Goal: Transaction & Acquisition: Obtain resource

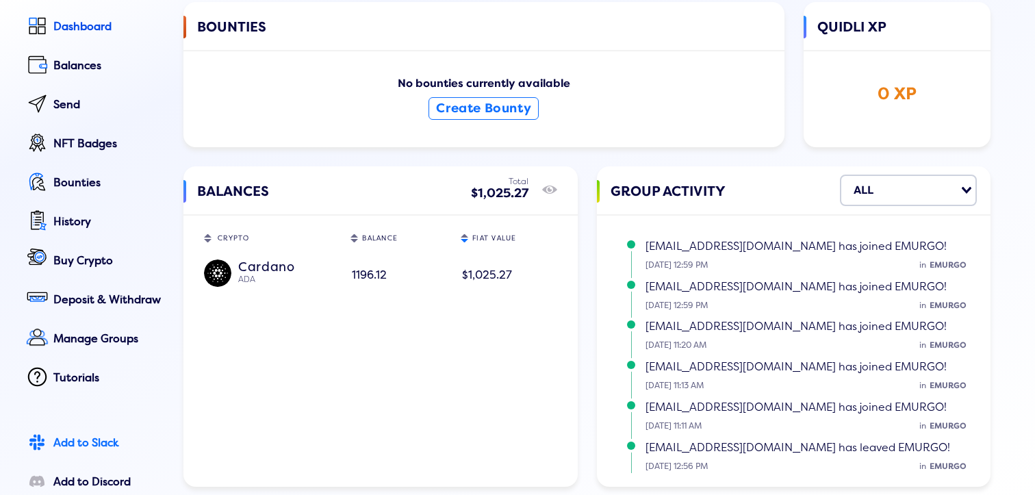
scroll to position [75, 0]
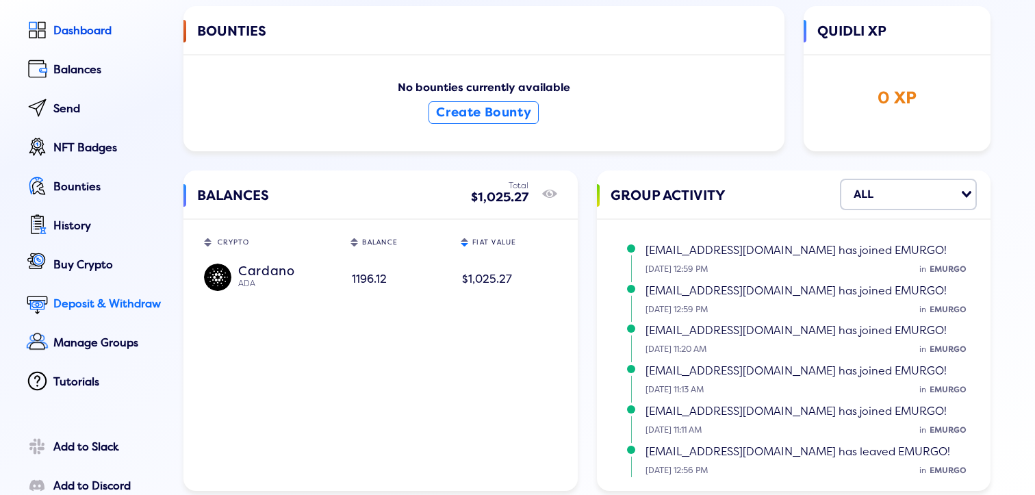
click at [91, 305] on div "Deposit & Withdraw" at bounding box center [108, 304] width 111 height 12
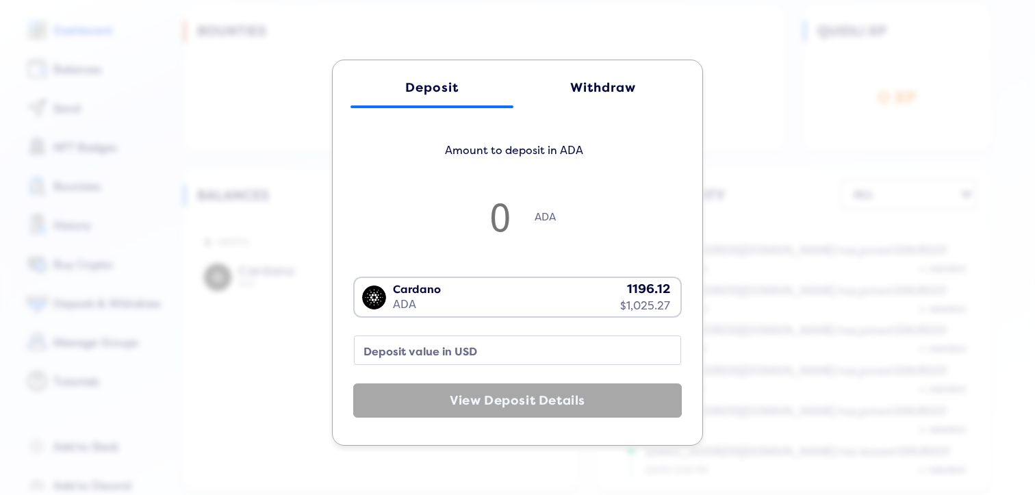
click at [611, 85] on div "Withdraw" at bounding box center [603, 88] width 136 height 14
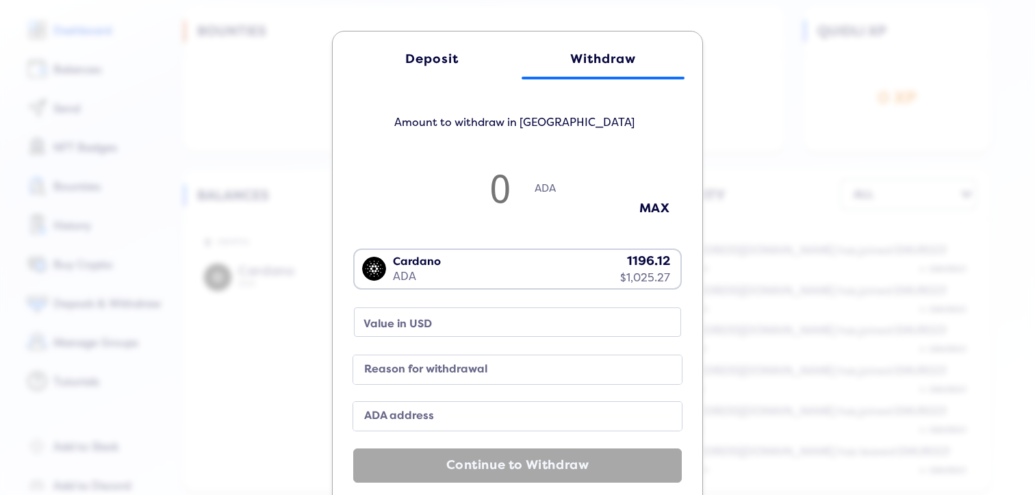
scroll to position [36, 0]
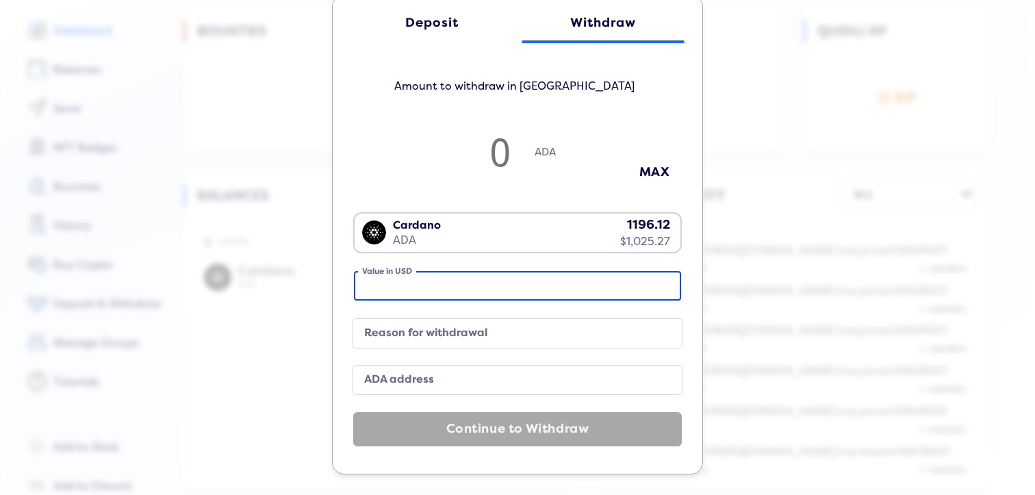
click at [405, 285] on input "Value in USD" at bounding box center [517, 285] width 327 height 29
type input "0"
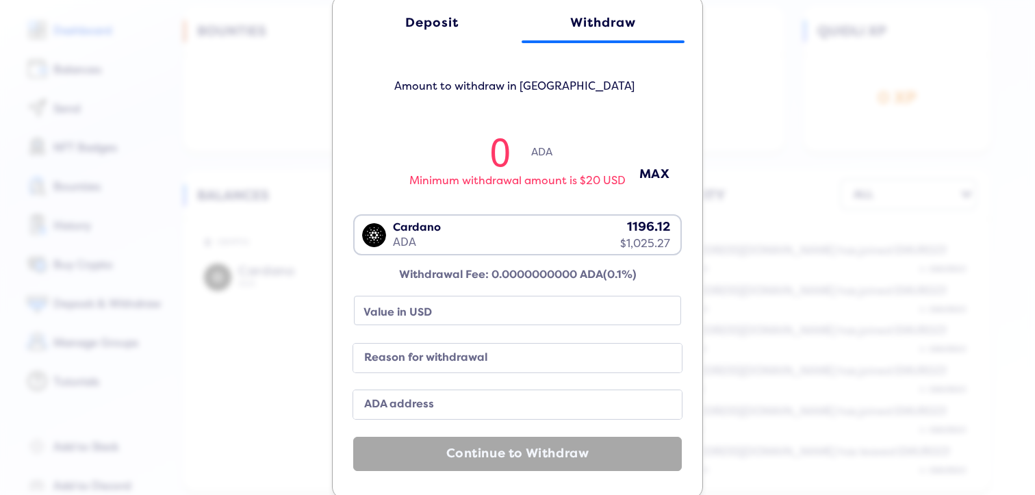
click at [381, 403] on label "ADA address" at bounding box center [507, 405] width 296 height 18
click at [381, 403] on input "ADA address" at bounding box center [517, 404] width 329 height 29
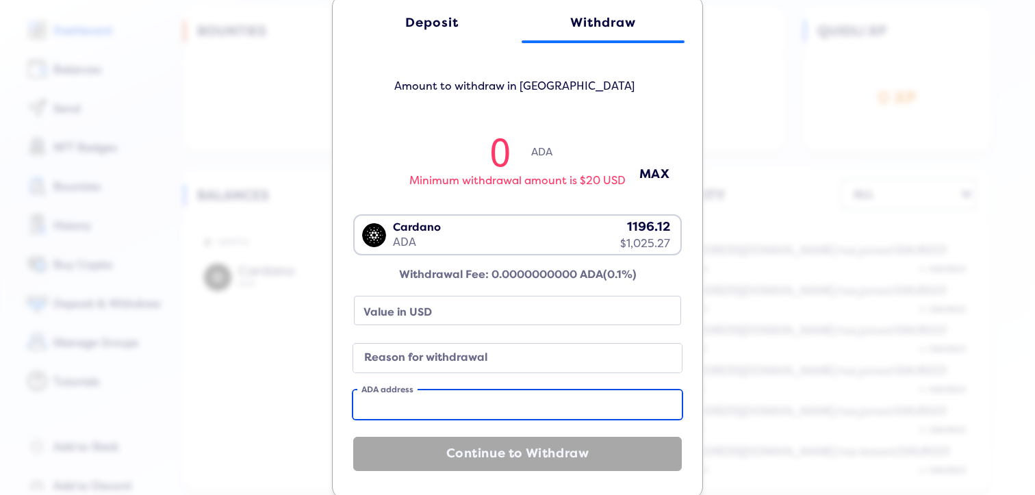
paste input "addr1qxd3dmq5r99fa0shrftdsk9npe2favenxd7r0lv05vkkmwmurw65d470u9g4k7caun7wqzl667…"
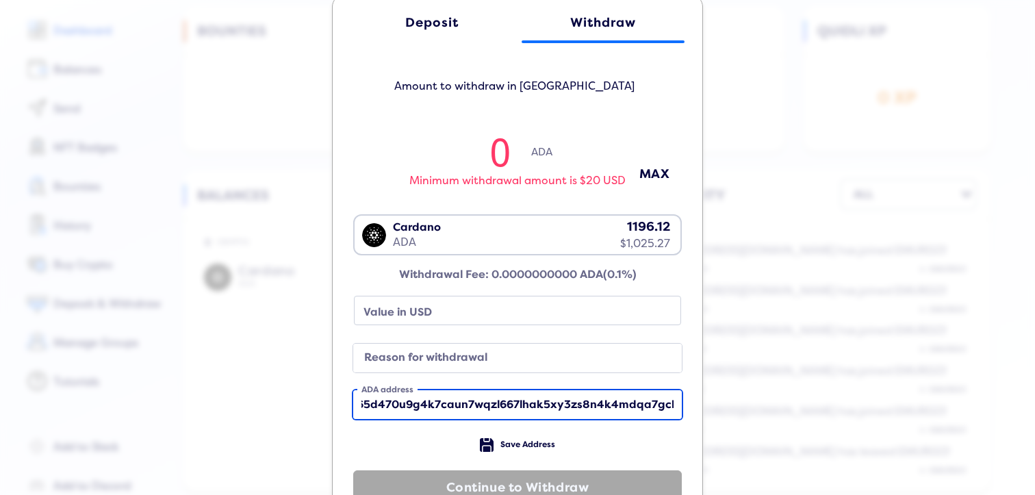
type input "addr1qxd3dmq5r99fa0shrftdsk9npe2favenxd7r0lv05vkkmwmurw65d470u9g4k7caun7wqzl667…"
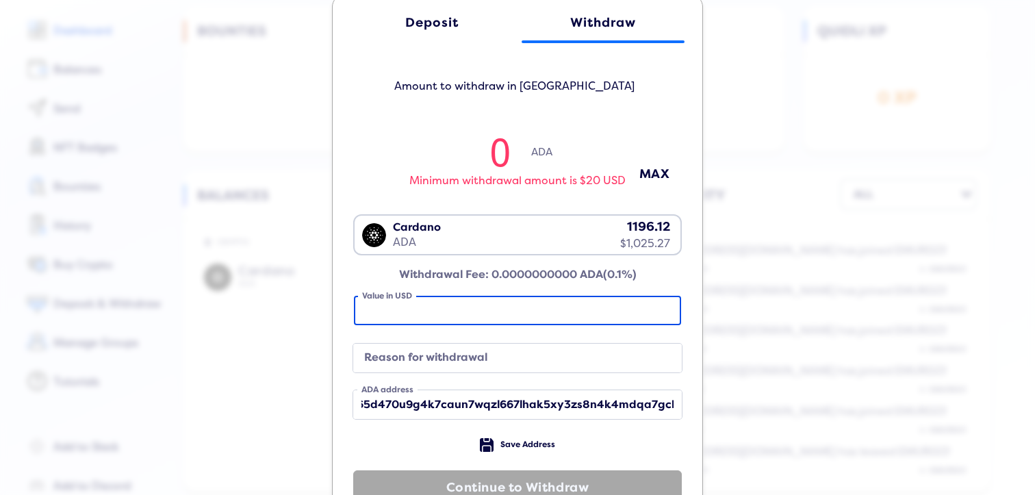
scroll to position [0, 0]
click at [426, 315] on input "Value in USD" at bounding box center [517, 310] width 327 height 29
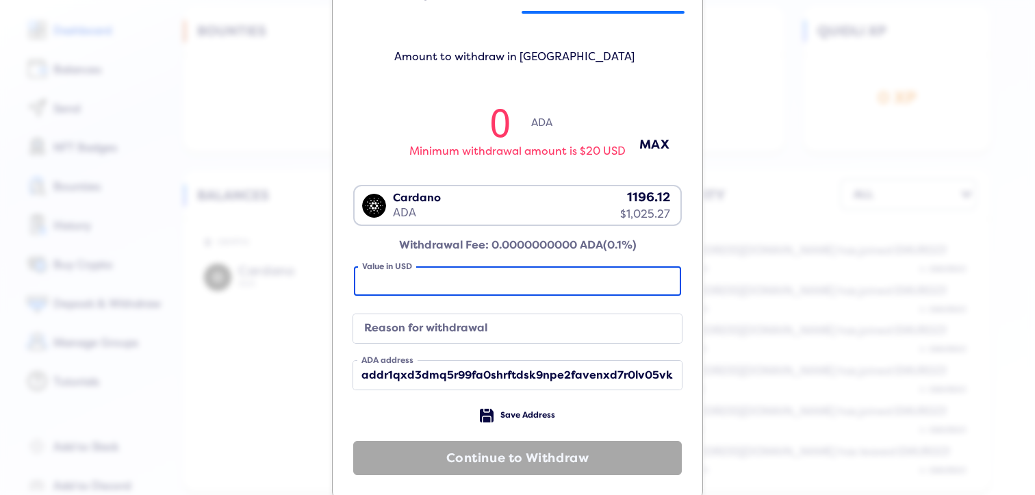
scroll to position [79, 0]
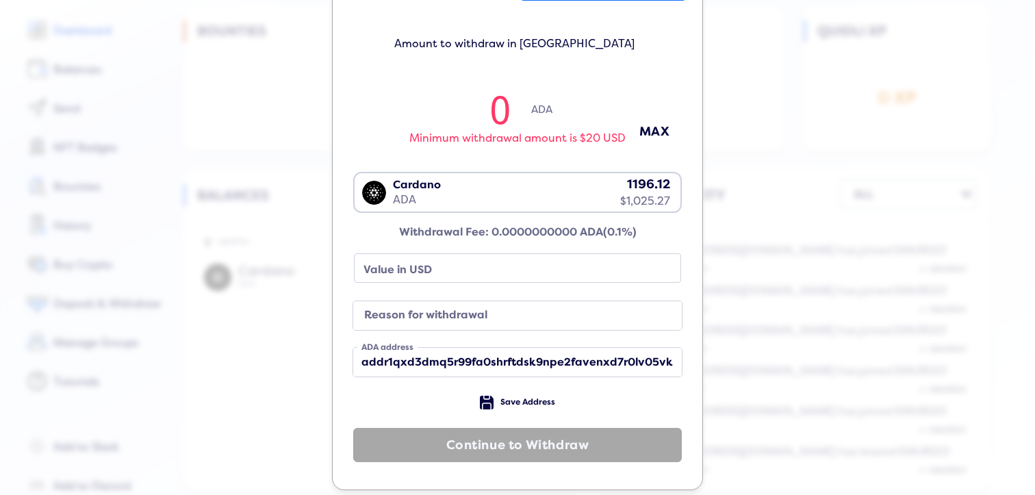
click at [500, 114] on input "0" at bounding box center [501, 108] width 62 height 45
type input "01"
type input "0.85"
type input "010"
type input "8.57"
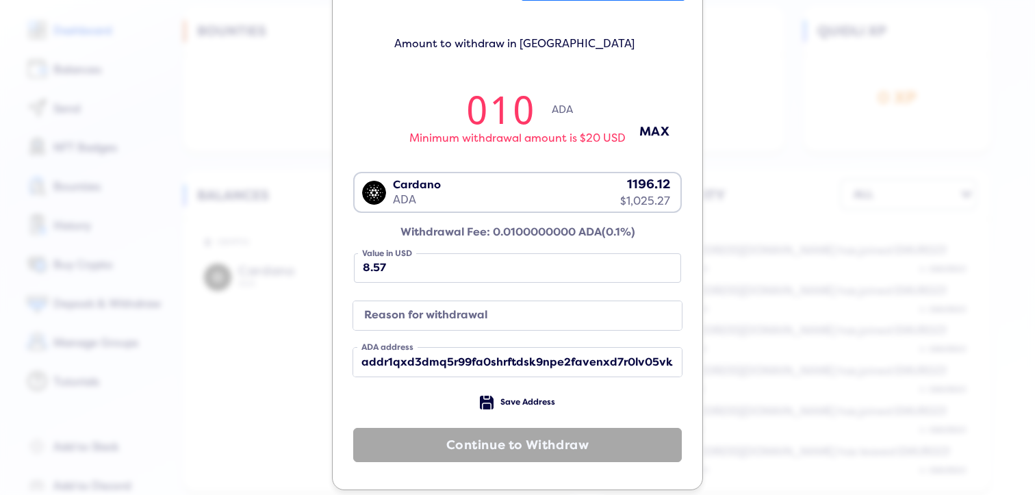
type input "01"
type input "0.85"
type input "0"
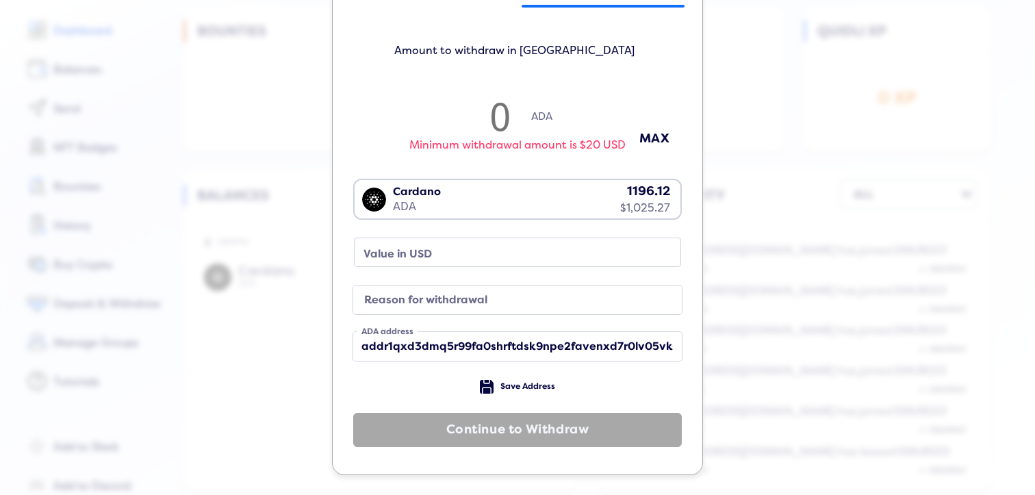
type input "1"
type input "0.85"
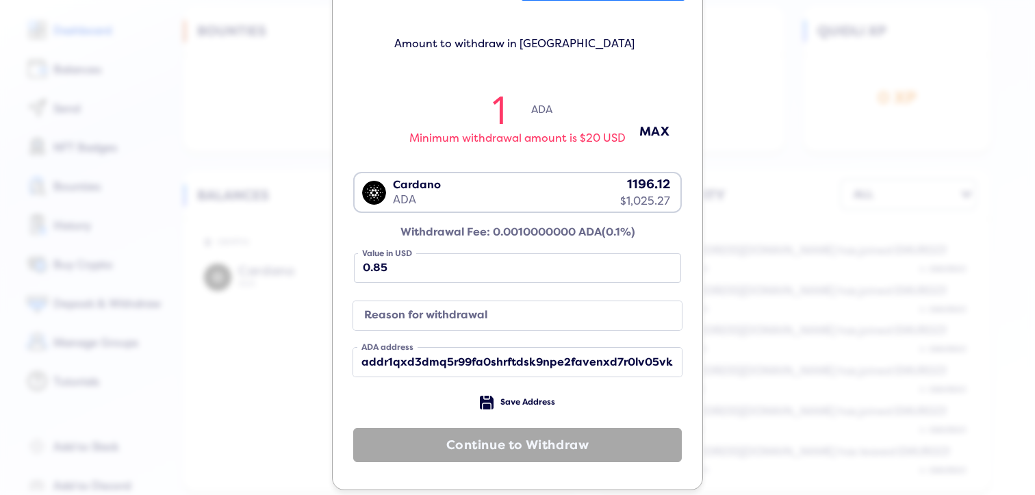
type input "10"
type input "8.57"
type input "1"
type input "0.85"
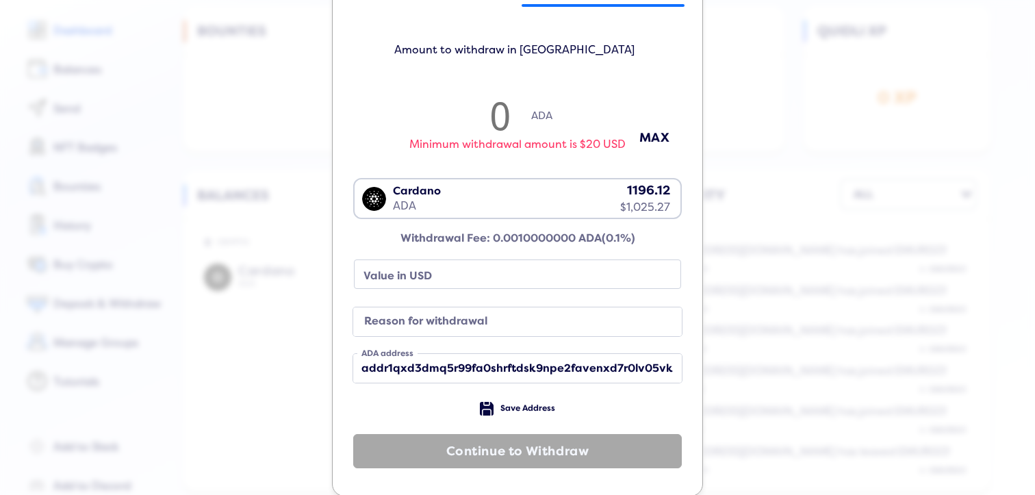
type input "2"
type input "1.71"
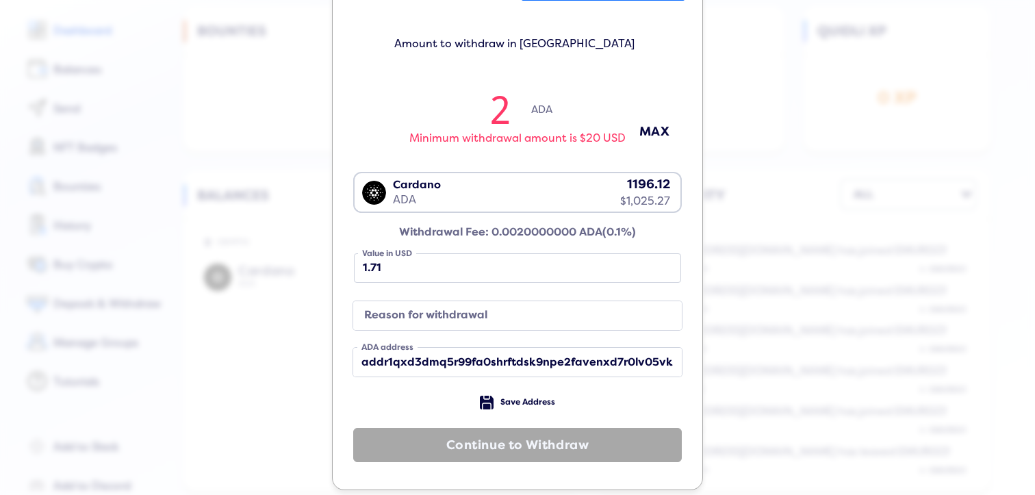
type input "20"
type input "17.14"
type input "2"
type input "1.71"
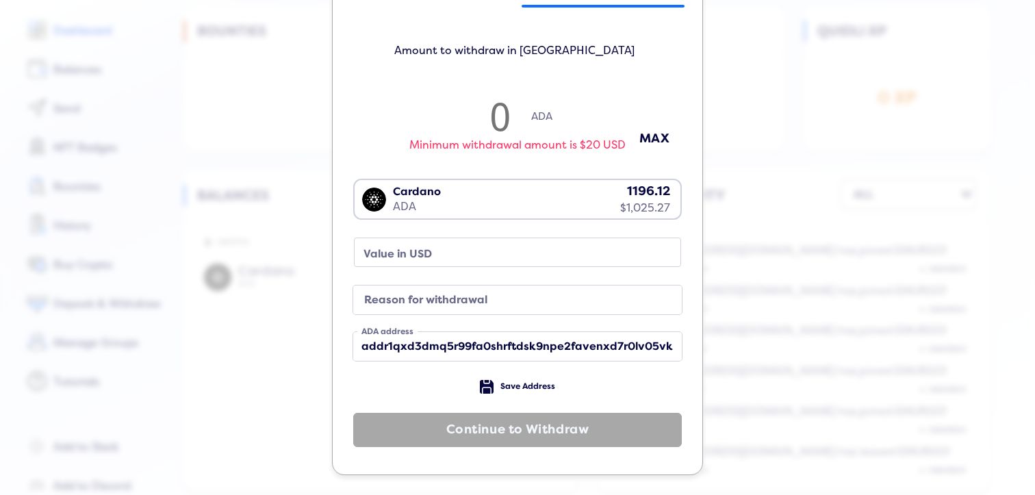
type input "5"
type input "4.28"
type input "50"
type input "42.85"
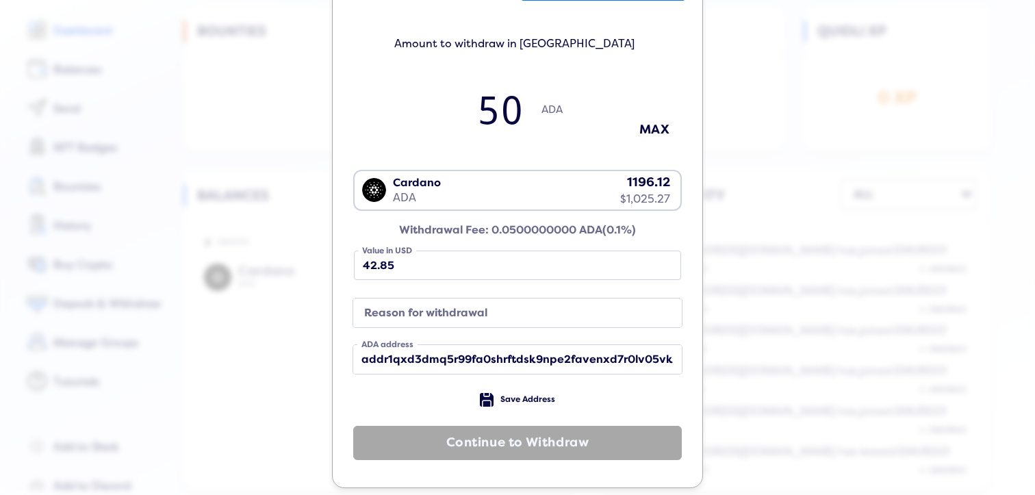
scroll to position [92, 0]
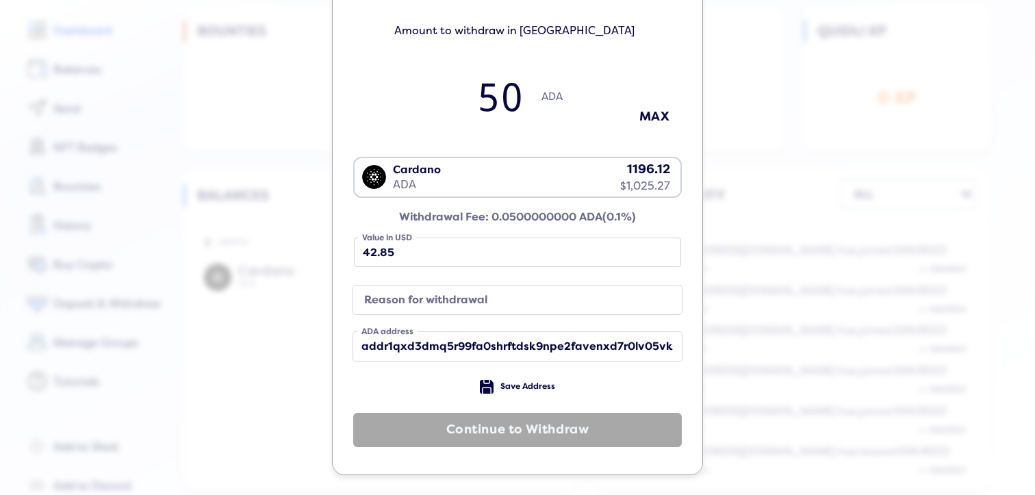
type input "50"
click at [450, 298] on label "Reason for withdrawal" at bounding box center [507, 300] width 296 height 18
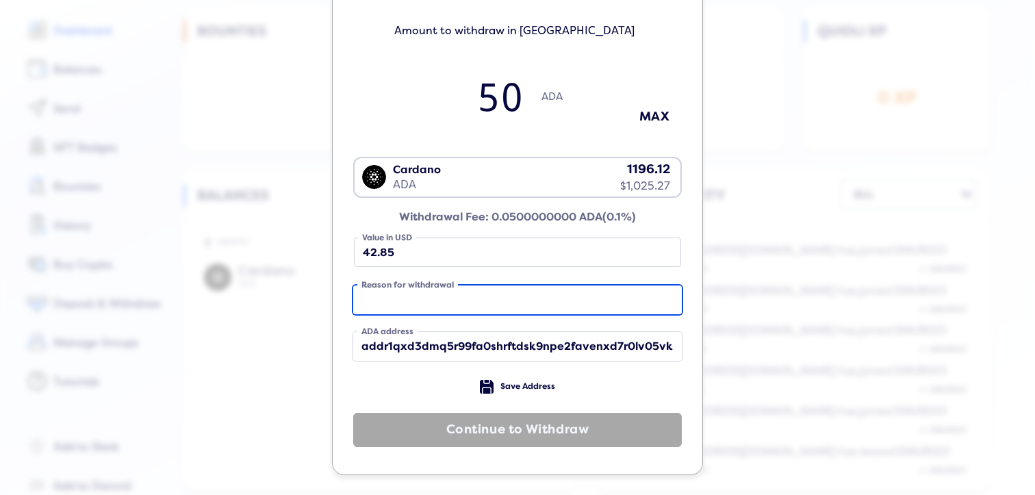
click at [450, 298] on input "Reason for withdrawal" at bounding box center [517, 299] width 329 height 29
type input "ada for test"
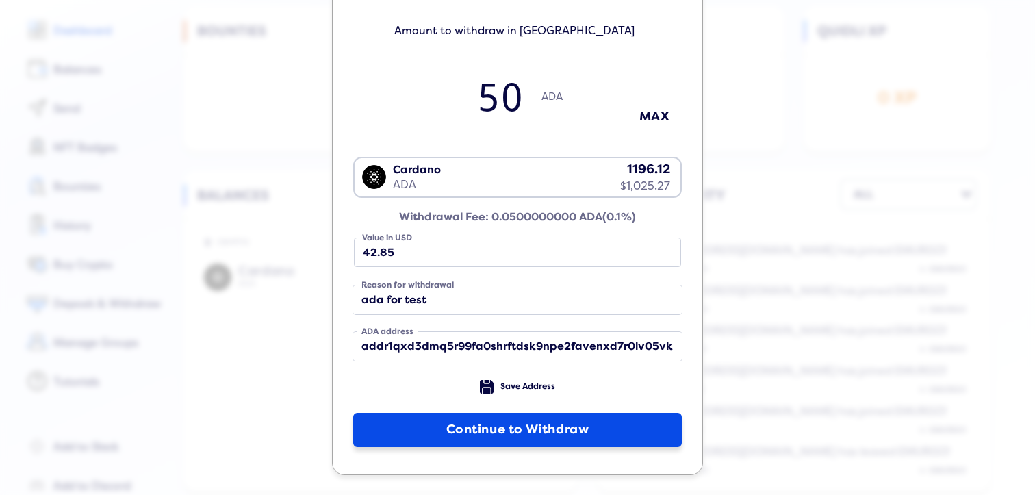
click at [456, 426] on button "Continue to Withdraw" at bounding box center [517, 430] width 329 height 34
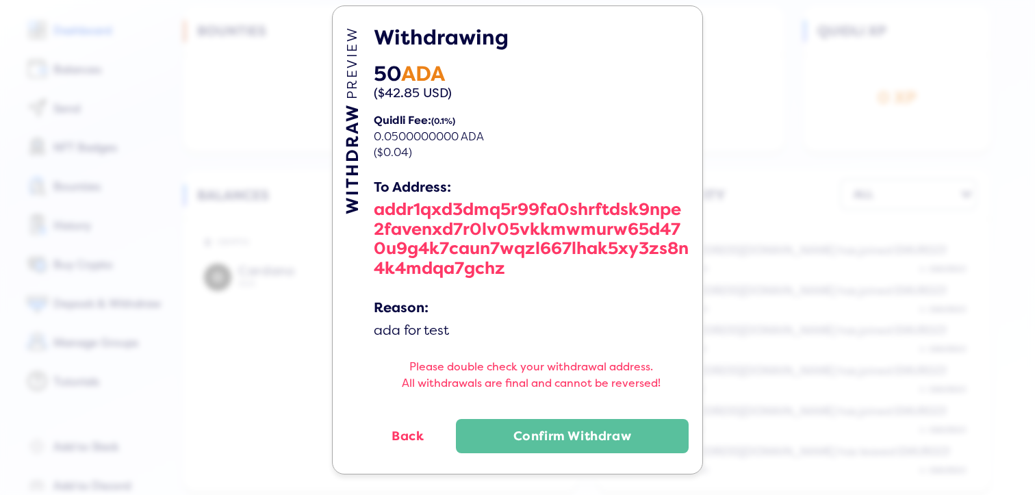
scroll to position [25, 0]
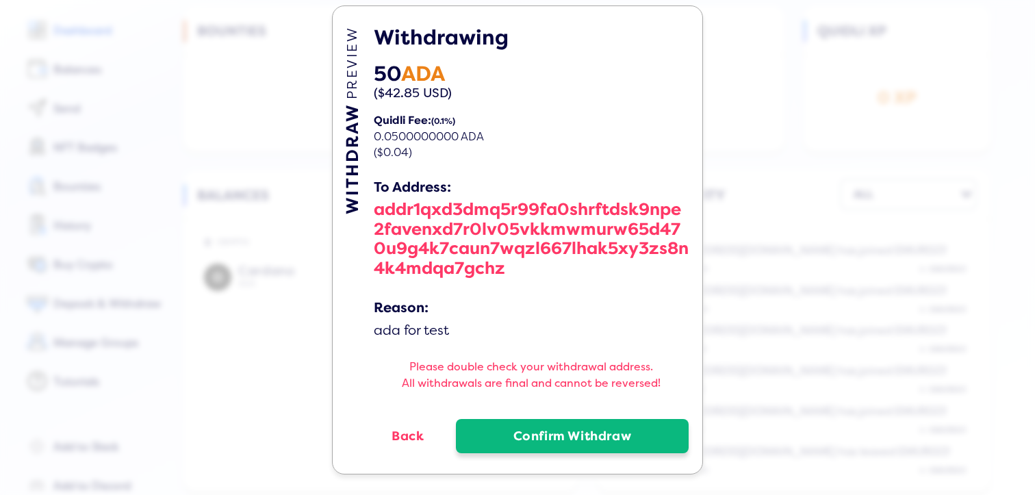
click at [554, 435] on button "Confirm Withdraw" at bounding box center [572, 436] width 233 height 34
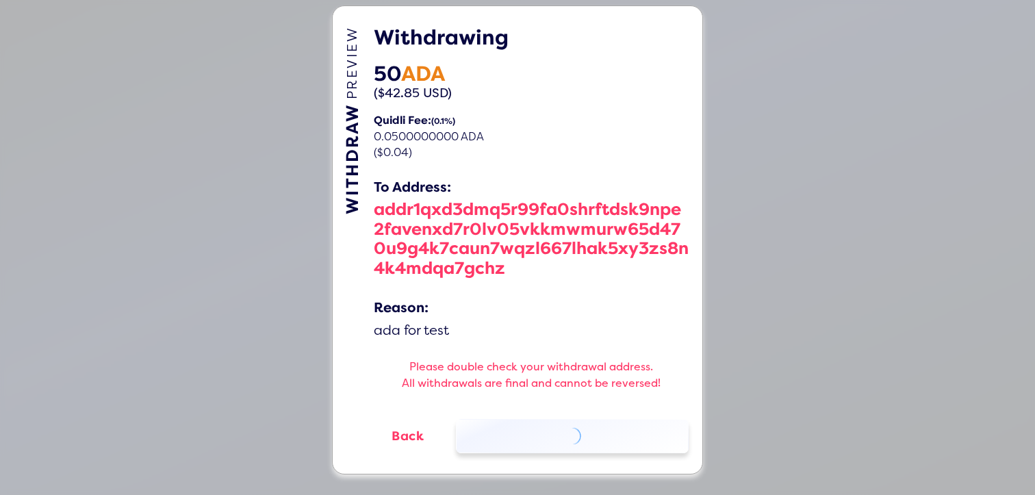
scroll to position [0, 0]
